Goal: Find specific page/section: Find specific page/section

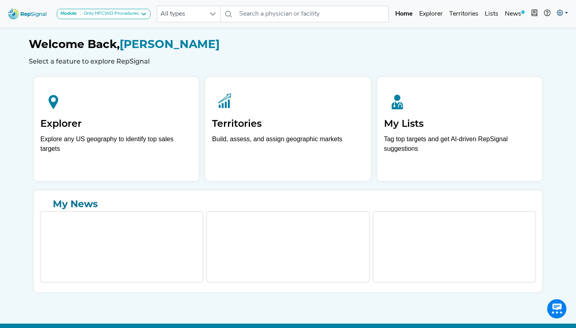
click at [564, 13] on link at bounding box center [562, 14] width 18 height 16
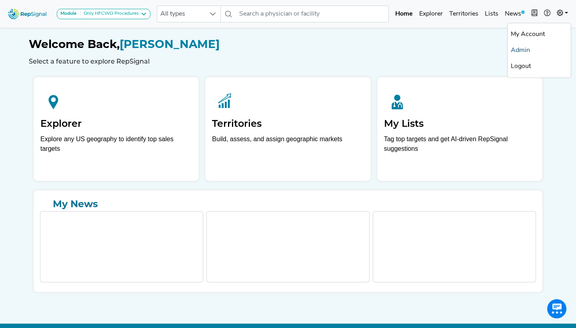
click at [529, 48] on link "Admin" at bounding box center [538, 50] width 63 height 16
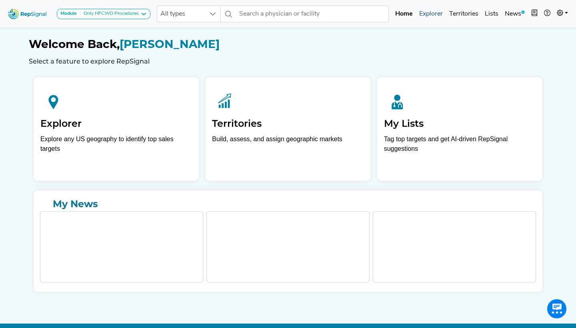
click at [432, 12] on link "Explorer" at bounding box center [431, 14] width 30 height 16
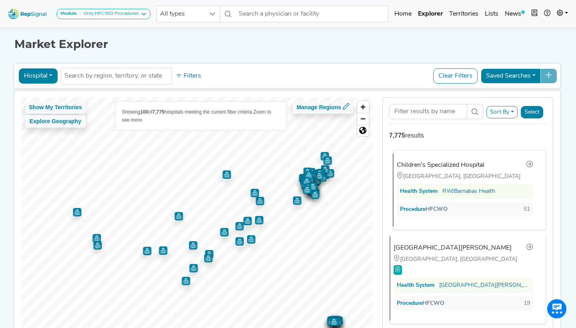
click at [429, 167] on div "Children's Specialized Hospital" at bounding box center [441, 165] width 88 height 10
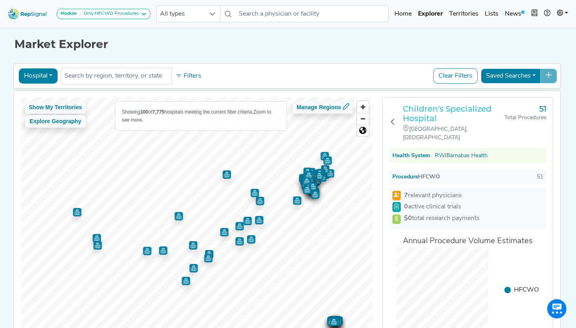
click at [417, 117] on h3 "Children's Specialized Hospital" at bounding box center [454, 113] width 102 height 19
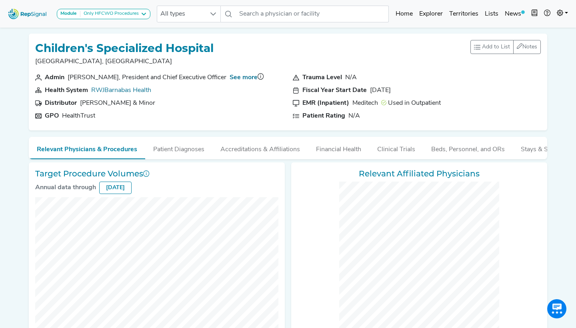
click at [122, 188] on div "February 2025" at bounding box center [115, 187] width 32 height 12
click at [562, 11] on icon at bounding box center [559, 13] width 6 height 6
click at [111, 14] on div "Only HFCWO Procedures" at bounding box center [109, 14] width 58 height 6
click at [291, 44] on div "Children's Specialized Hospital New Brunswick, NJ Add to List Recent Lists: Sta…" at bounding box center [287, 56] width 505 height 33
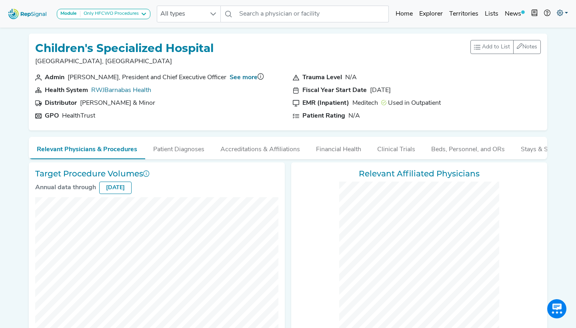
click at [554, 16] on link at bounding box center [562, 14] width 18 height 16
click at [529, 50] on link "Admin" at bounding box center [538, 50] width 63 height 16
